Goal: Find specific page/section: Find specific page/section

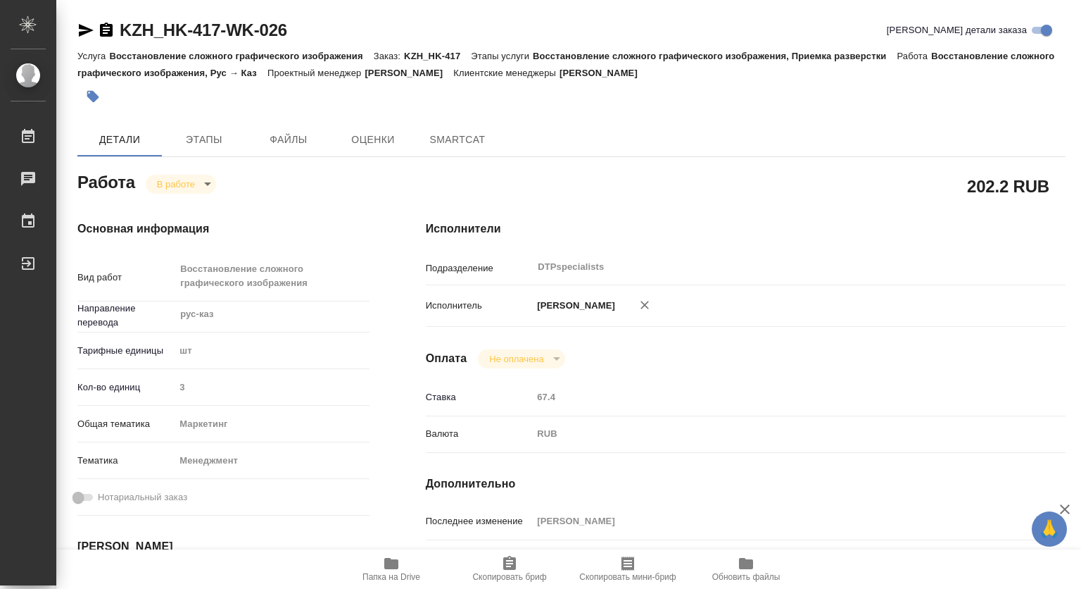
type textarea "x"
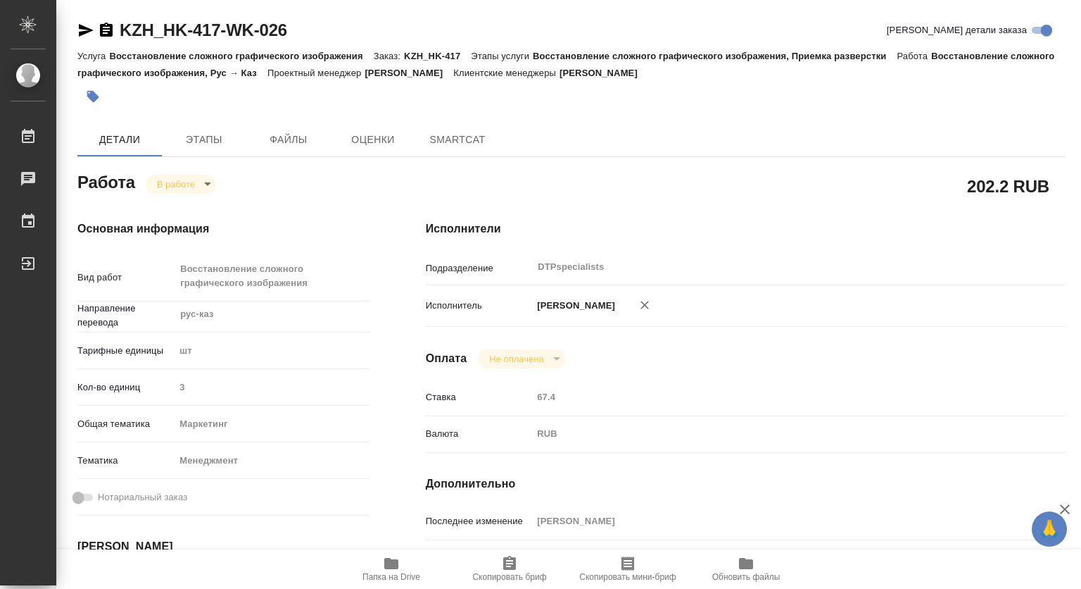
type textarea "x"
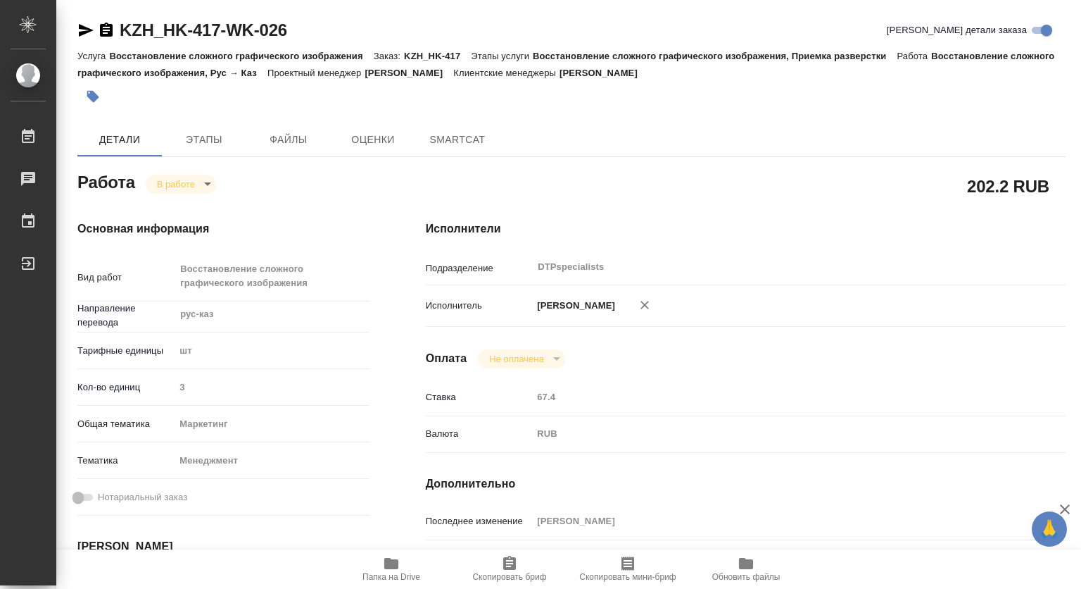
type textarea "x"
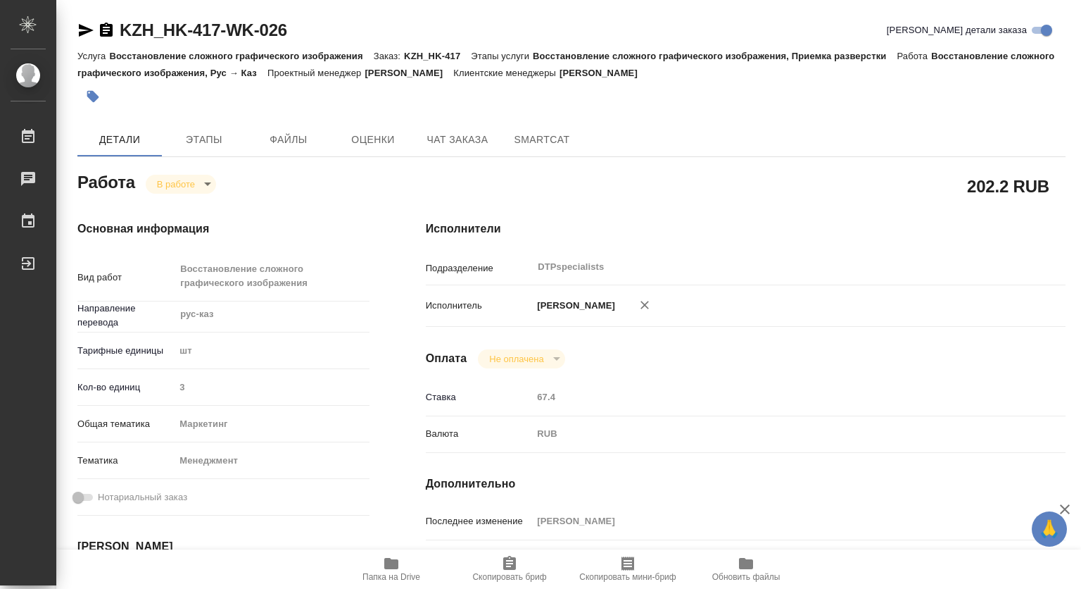
type textarea "x"
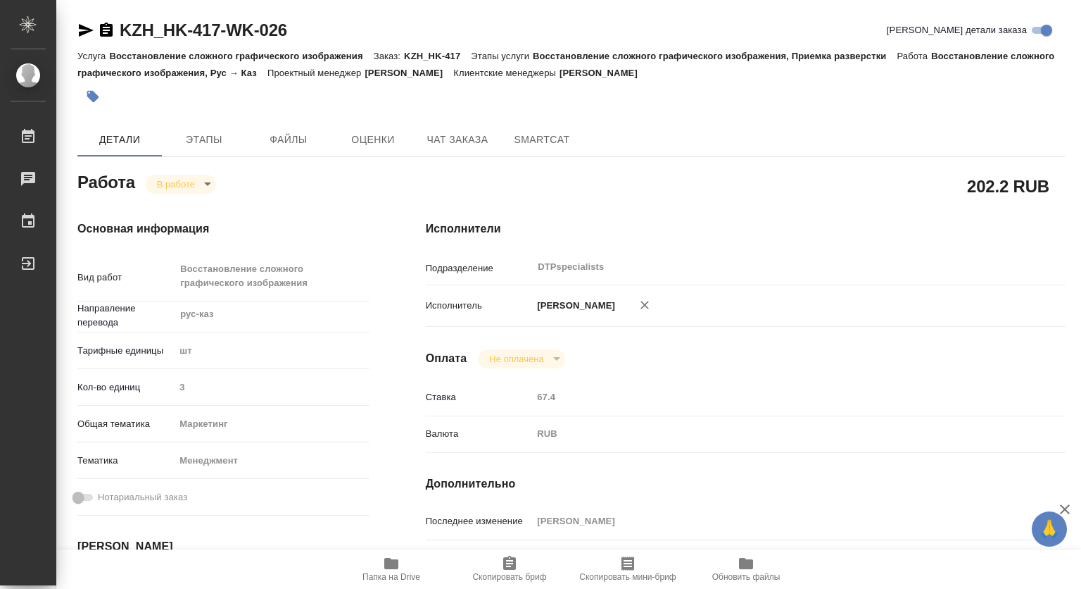
type textarea "x"
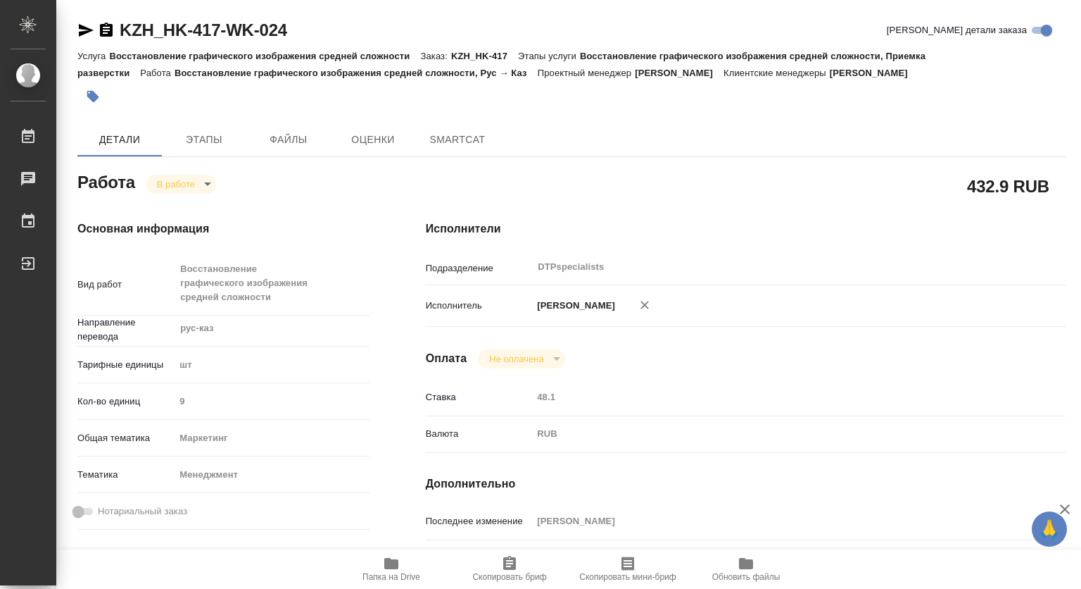
type textarea "x"
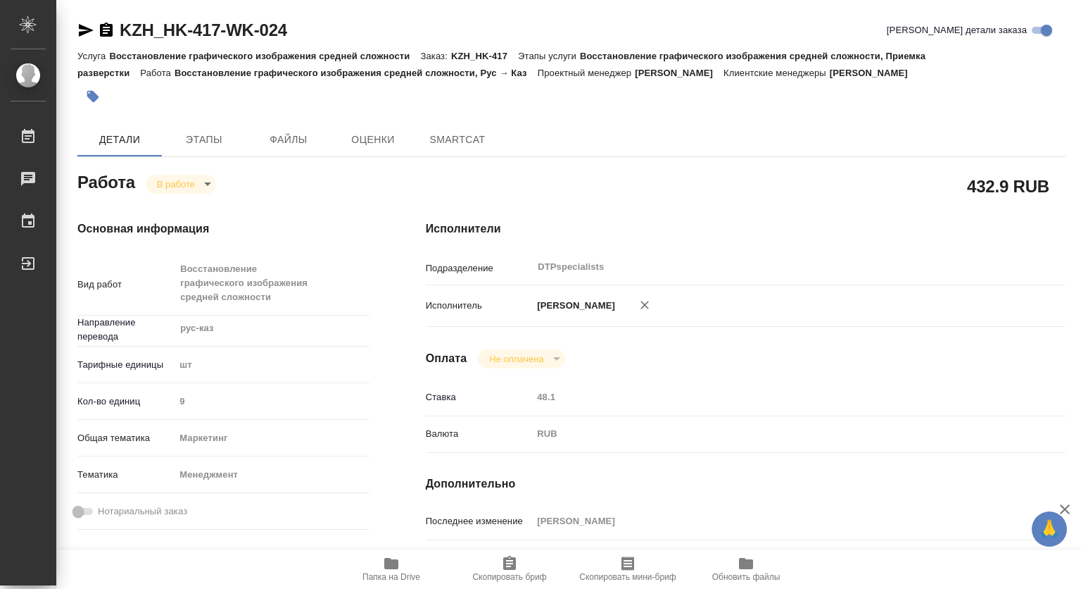
type textarea "x"
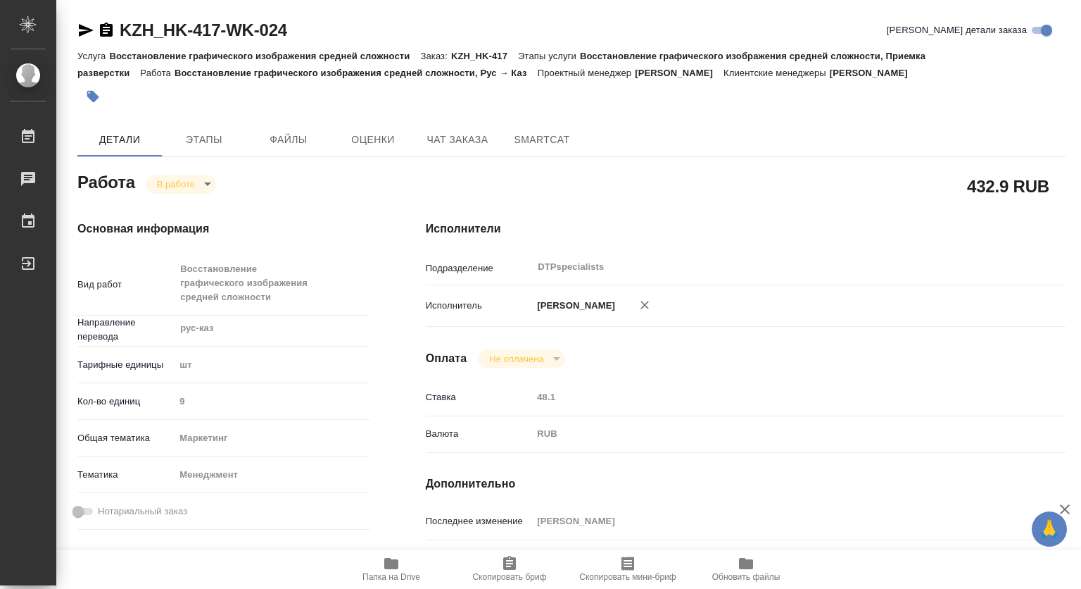
type textarea "x"
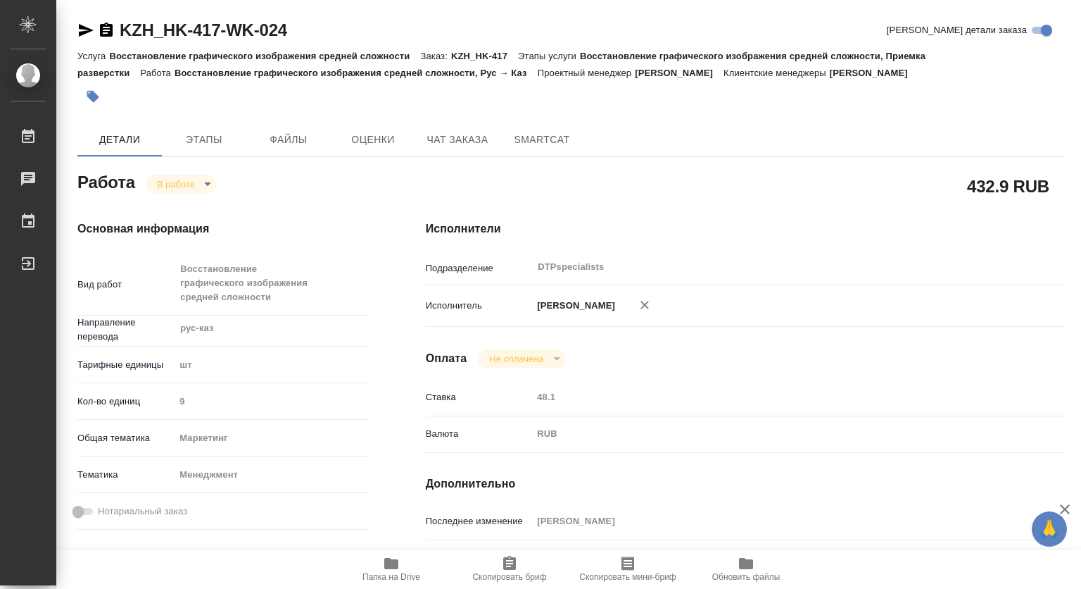
type textarea "x"
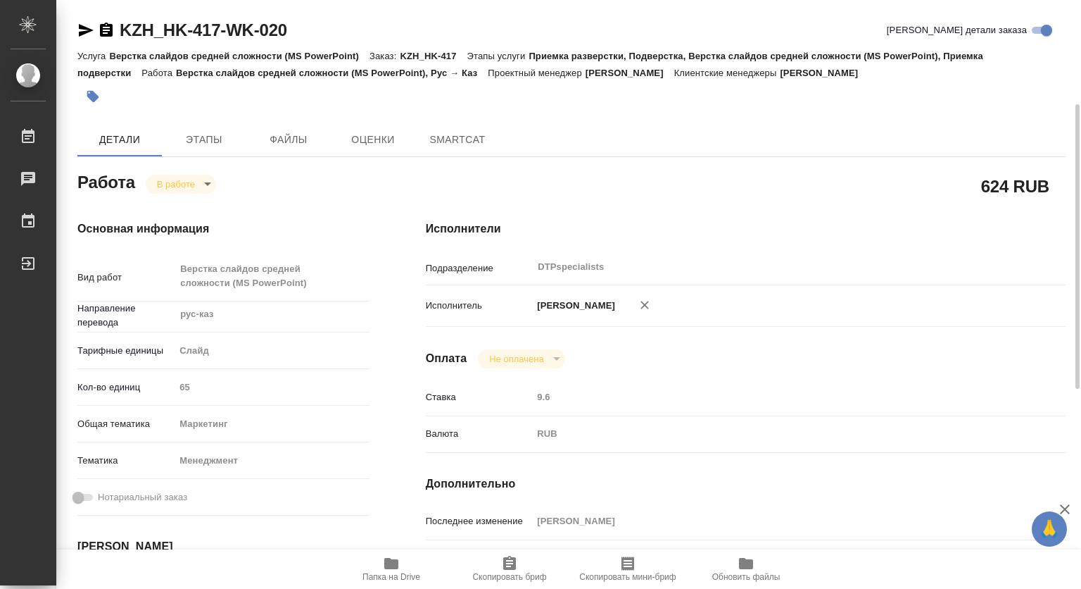
scroll to position [141, 0]
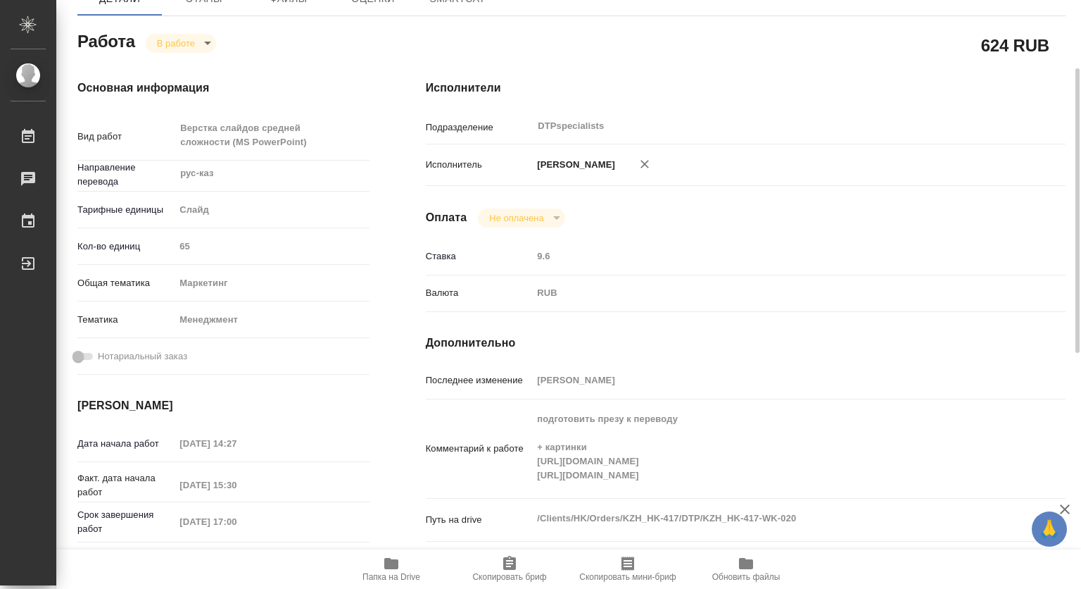
type textarea "x"
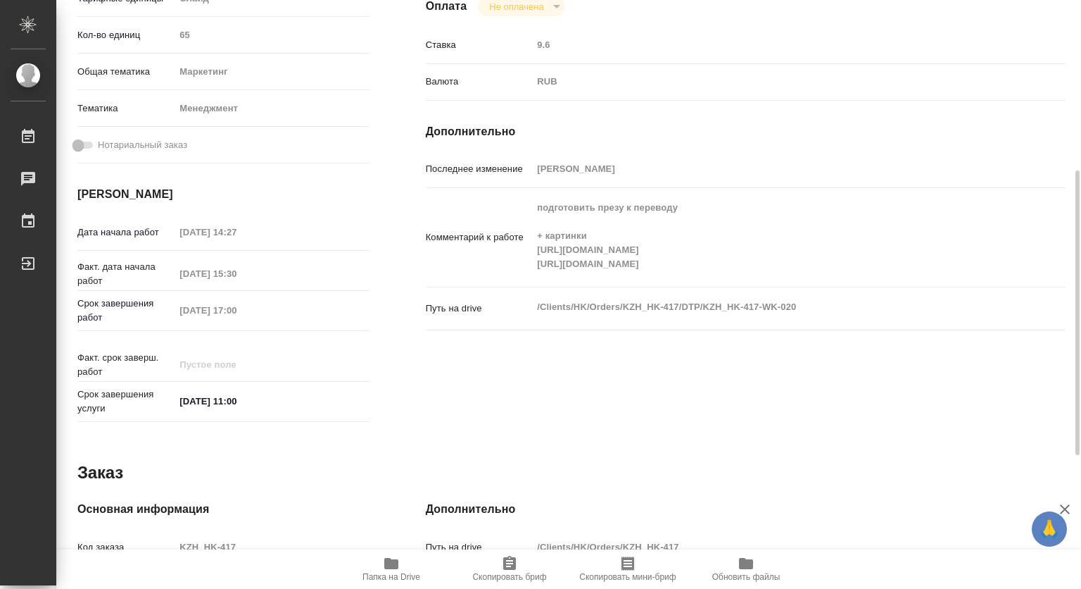
scroll to position [627, 0]
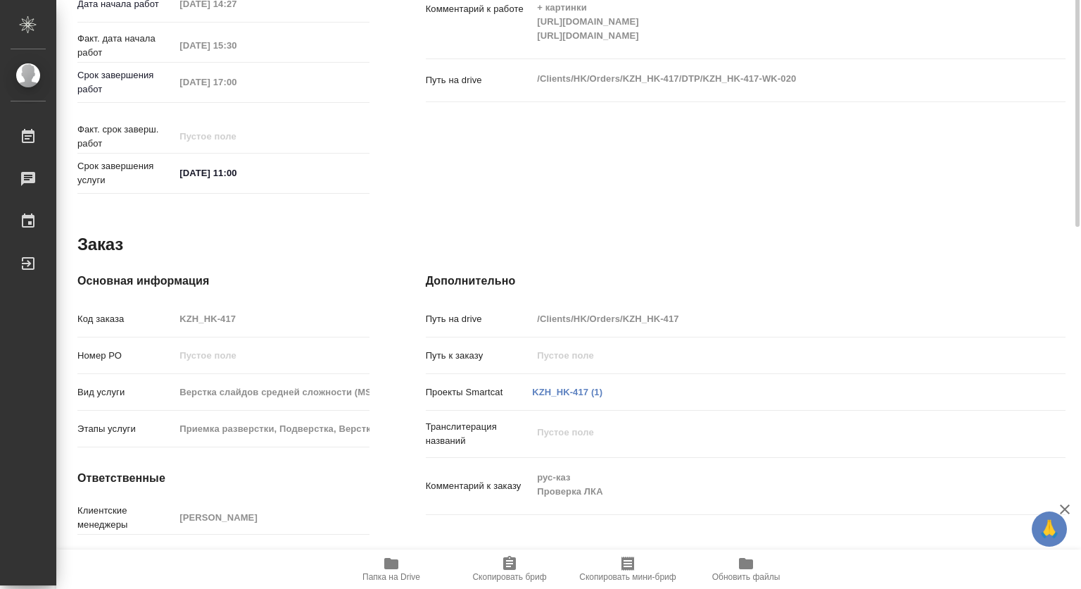
type textarea "x"
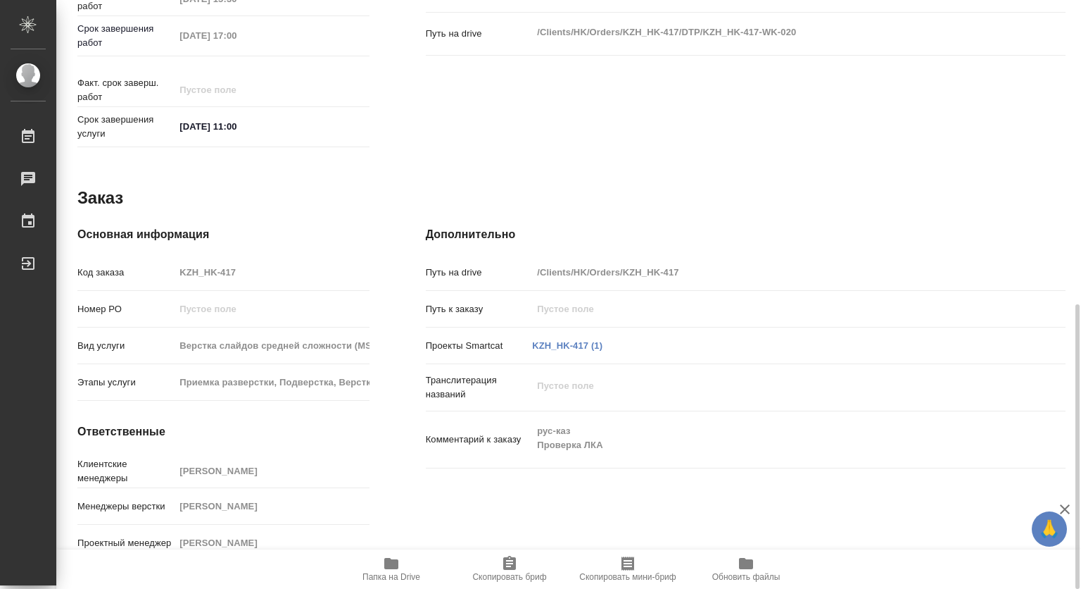
type textarea "x"
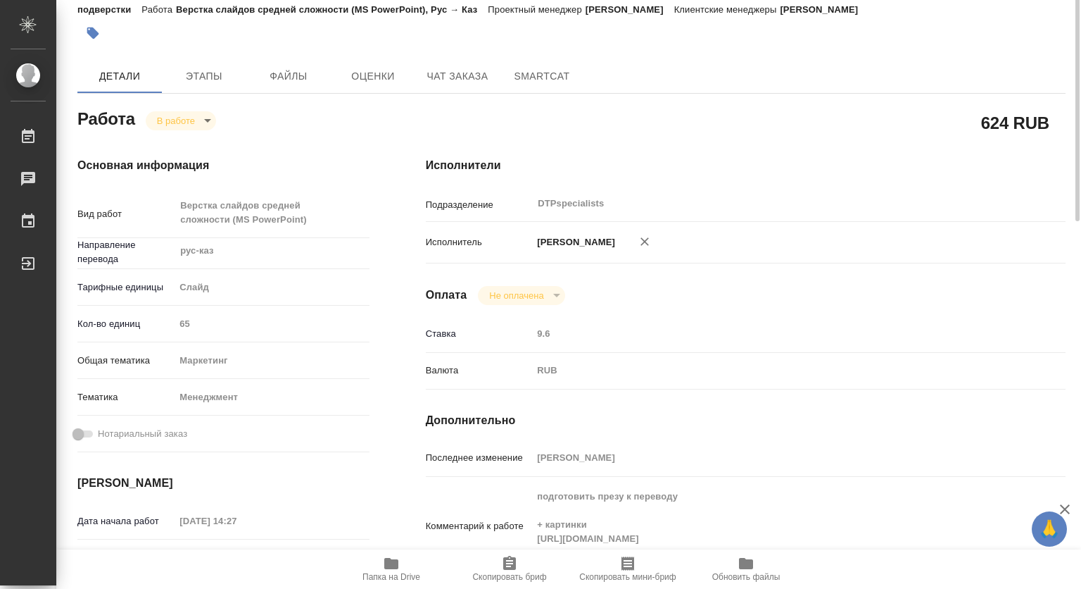
scroll to position [0, 0]
